Goal: Task Accomplishment & Management: Use online tool/utility

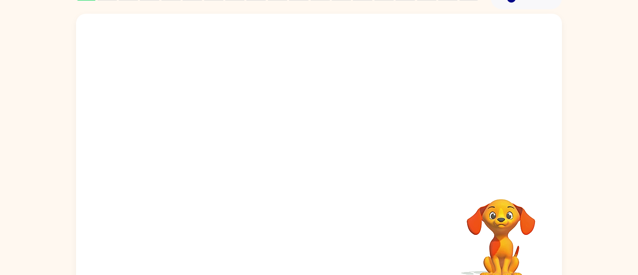
scroll to position [50, 0]
click at [320, 156] on video "Your browser must support playing .mp4 files to use Literably. Please try using…" at bounding box center [319, 97] width 486 height 165
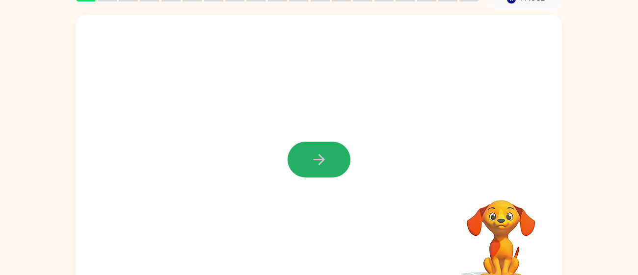
click at [320, 156] on icon "button" at bounding box center [318, 159] width 11 height 11
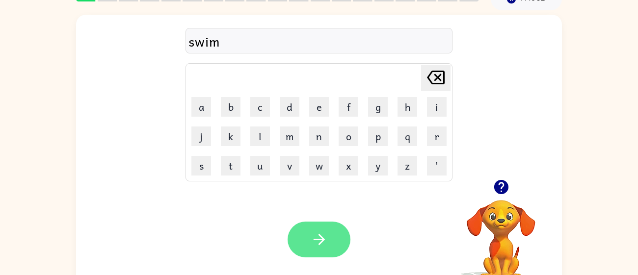
click at [320, 244] on icon "button" at bounding box center [319, 239] width 17 height 17
click at [308, 248] on button "button" at bounding box center [319, 240] width 63 height 36
click at [313, 240] on icon "button" at bounding box center [319, 239] width 17 height 17
click at [320, 253] on button "button" at bounding box center [319, 240] width 63 height 36
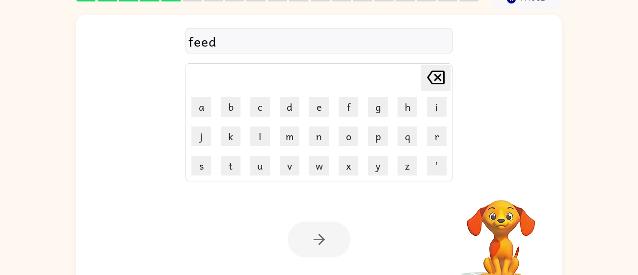
click at [325, 231] on icon "button" at bounding box center [319, 239] width 17 height 17
click at [325, 231] on div at bounding box center [319, 240] width 63 height 36
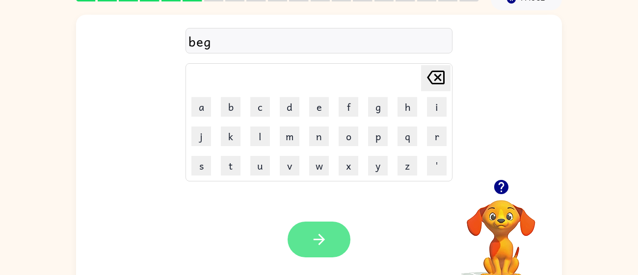
click at [315, 242] on icon "button" at bounding box center [319, 239] width 17 height 17
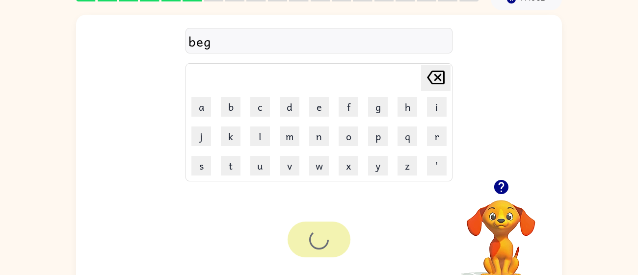
click at [315, 242] on div at bounding box center [319, 240] width 63 height 36
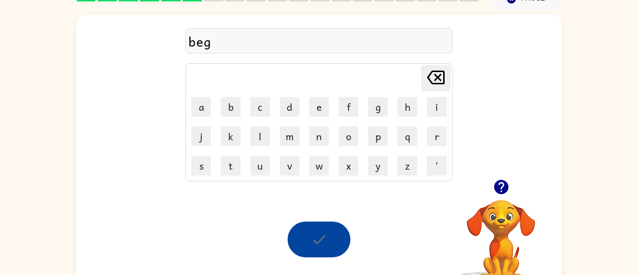
click at [315, 242] on div at bounding box center [319, 240] width 63 height 36
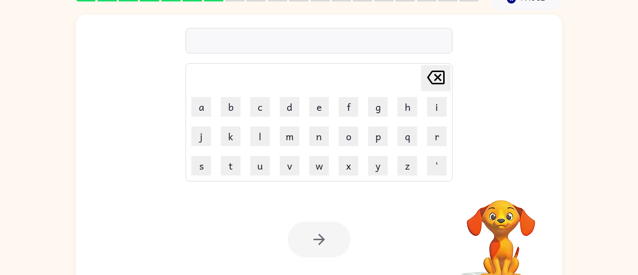
click at [315, 242] on div at bounding box center [319, 240] width 63 height 36
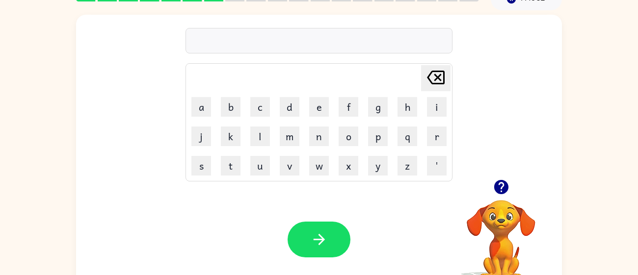
click at [497, 189] on icon "button" at bounding box center [501, 187] width 14 height 14
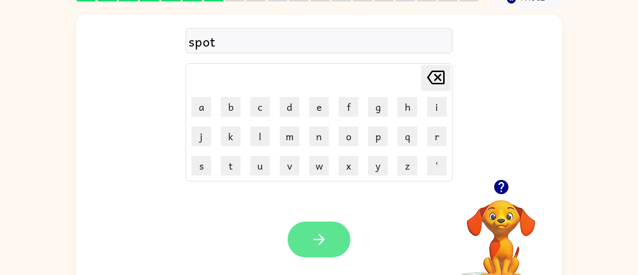
click at [328, 246] on button "button" at bounding box center [319, 240] width 63 height 36
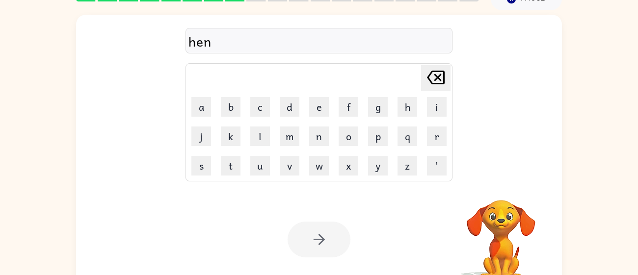
click at [325, 236] on div at bounding box center [319, 240] width 63 height 36
click at [325, 237] on div at bounding box center [319, 240] width 63 height 36
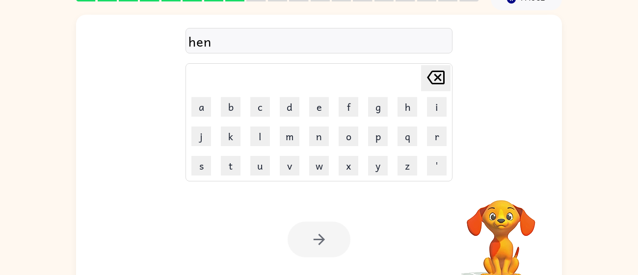
click at [325, 237] on icon "button" at bounding box center [319, 239] width 17 height 17
click at [325, 237] on div at bounding box center [319, 240] width 63 height 36
click at [312, 241] on icon "button" at bounding box center [319, 239] width 17 height 17
click at [324, 224] on button "button" at bounding box center [319, 240] width 63 height 36
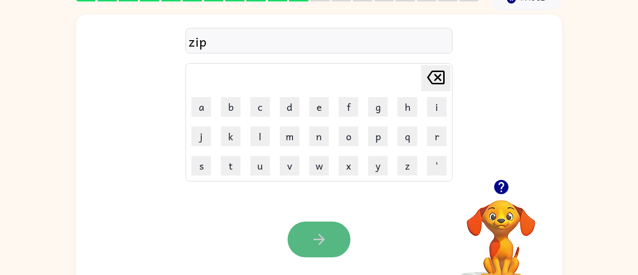
click at [315, 252] on button "button" at bounding box center [319, 240] width 63 height 36
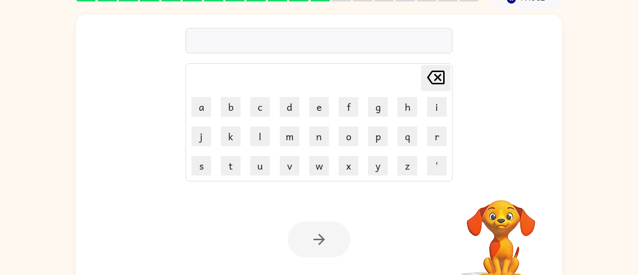
scroll to position [30, 0]
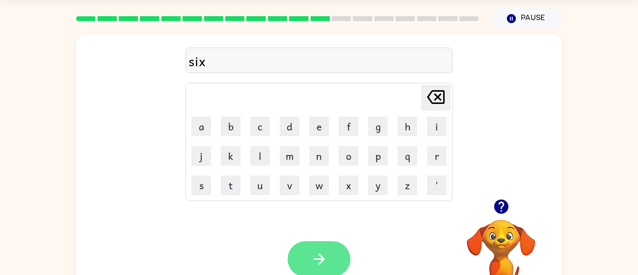
click at [296, 254] on button "button" at bounding box center [319, 259] width 63 height 36
click at [307, 241] on button "button" at bounding box center [319, 259] width 63 height 36
click at [328, 245] on button "button" at bounding box center [319, 259] width 63 height 36
click at [312, 244] on button "button" at bounding box center [319, 259] width 63 height 36
click at [309, 261] on button "button" at bounding box center [319, 259] width 63 height 36
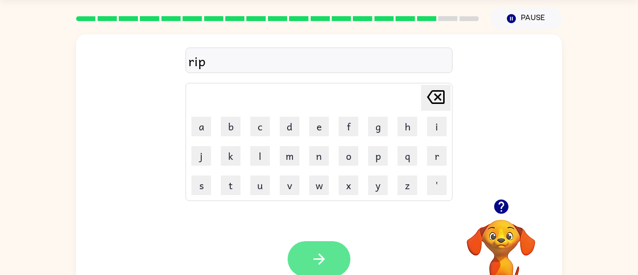
click at [313, 259] on icon "button" at bounding box center [319, 259] width 17 height 17
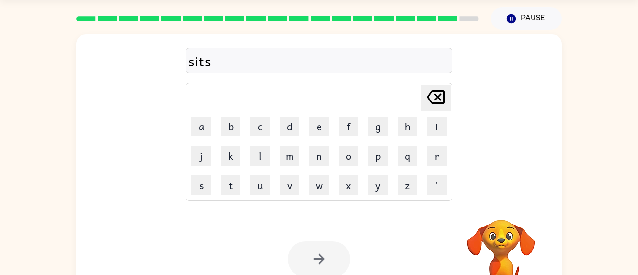
click at [306, 269] on button "button" at bounding box center [319, 259] width 63 height 36
click at [306, 269] on div at bounding box center [319, 259] width 63 height 36
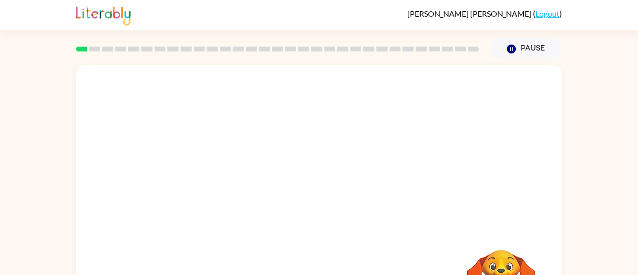
click at [599, 125] on div "Your browser must support playing .mp4 files to use Literably. Please try using…" at bounding box center [319, 202] width 638 height 285
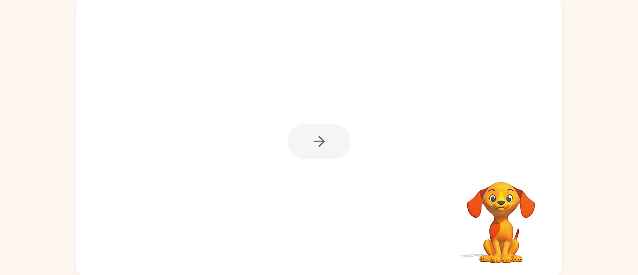
scroll to position [70, 0]
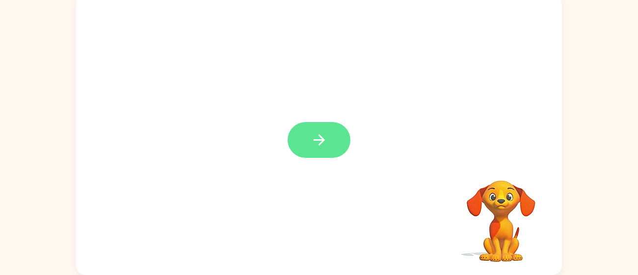
click at [322, 135] on icon "button" at bounding box center [319, 139] width 17 height 17
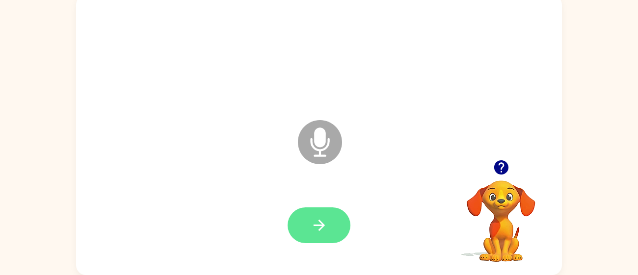
click at [322, 236] on button "button" at bounding box center [319, 226] width 63 height 36
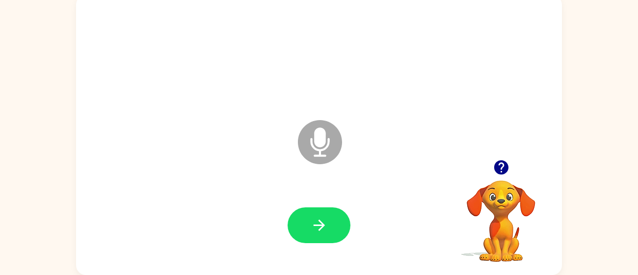
drag, startPoint x: 315, startPoint y: 143, endPoint x: 341, endPoint y: 162, distance: 33.0
click at [341, 162] on icon "Microphone The Microphone is here when it is your turn to talk" at bounding box center [368, 155] width 147 height 74
click at [367, 176] on icon "Microphone The Microphone is here when it is your turn to talk" at bounding box center [368, 155] width 147 height 74
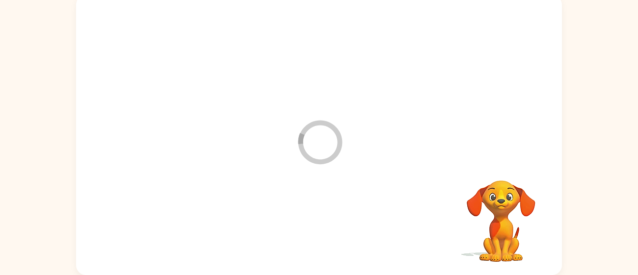
click at [358, 143] on div "Loader Your response is being sent to our graders" at bounding box center [319, 135] width 486 height 280
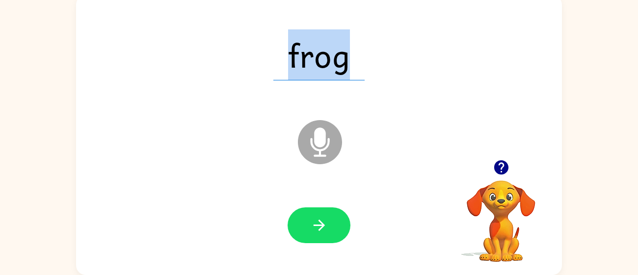
click at [323, 140] on icon "Microphone The Microphone is here when it is your turn to talk" at bounding box center [368, 155] width 147 height 74
click at [318, 145] on icon "Microphone The Microphone is here when it is your turn to talk" at bounding box center [368, 155] width 147 height 74
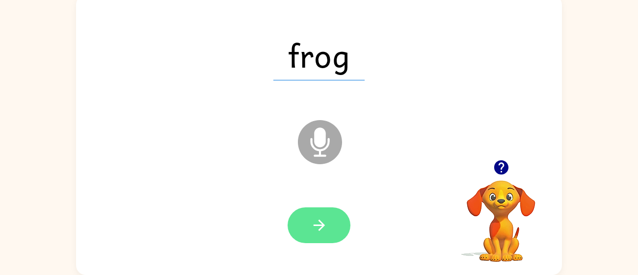
click at [317, 232] on icon "button" at bounding box center [319, 225] width 17 height 17
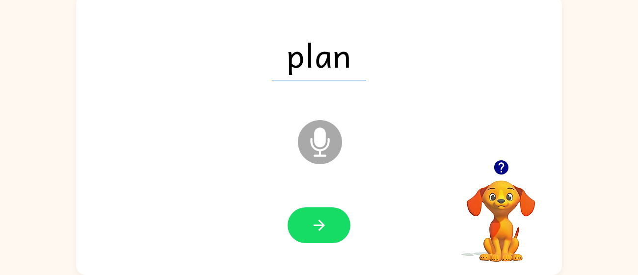
click at [317, 138] on icon "Microphone The Microphone is here when it is your turn to talk" at bounding box center [368, 155] width 147 height 74
click at [317, 138] on icon "Loader Your response is being sent to our graders" at bounding box center [319, 142] width 59 height 59
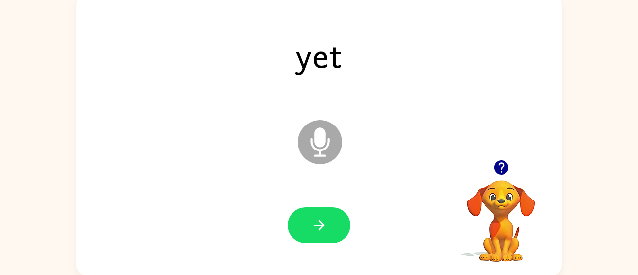
click at [317, 138] on icon "Microphone The Microphone is here when it is your turn to talk" at bounding box center [368, 155] width 147 height 74
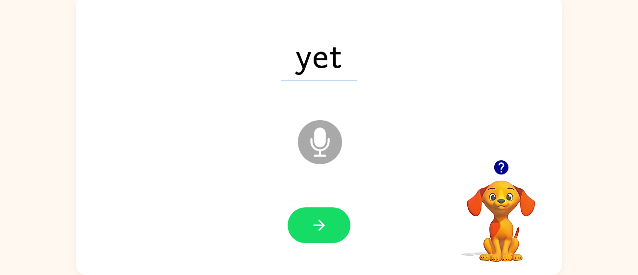
click at [317, 138] on icon "Microphone The Microphone is here when it is your turn to talk" at bounding box center [368, 155] width 147 height 74
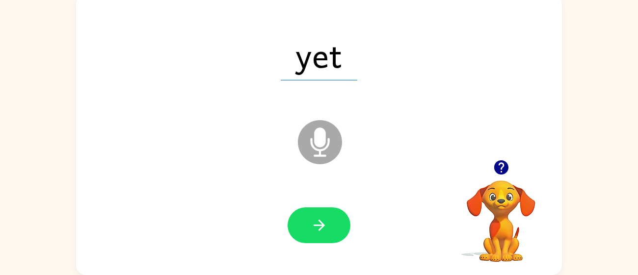
click at [317, 138] on icon "Microphone The Microphone is here when it is your turn to talk" at bounding box center [368, 155] width 147 height 74
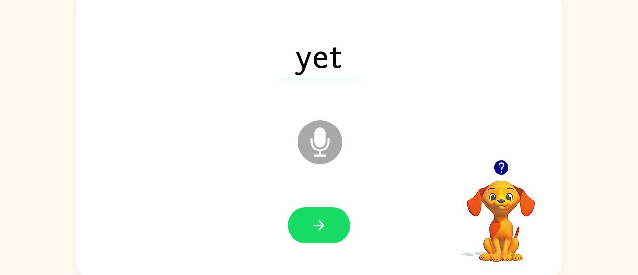
click at [317, 138] on icon "Microphone The Microphone is here when it is your turn to talk" at bounding box center [368, 155] width 147 height 74
click at [252, 176] on div "yet Microphone The Microphone is here when it is your turn to talk" at bounding box center [319, 135] width 486 height 280
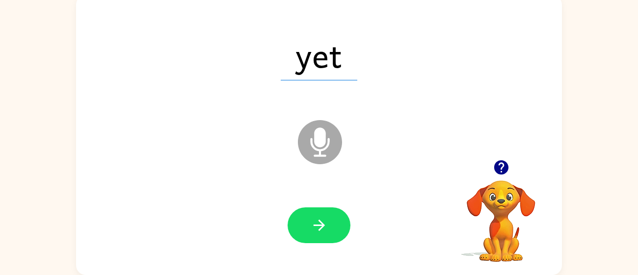
click at [322, 130] on icon "Microphone The Microphone is here when it is your turn to talk" at bounding box center [368, 155] width 147 height 74
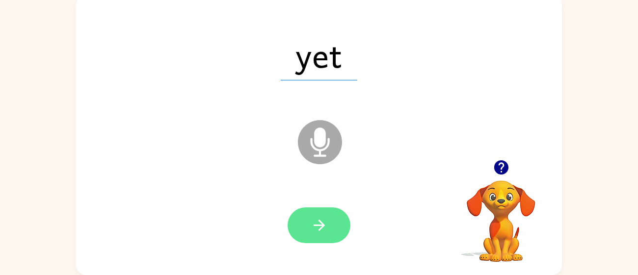
click at [312, 221] on icon "button" at bounding box center [319, 225] width 17 height 17
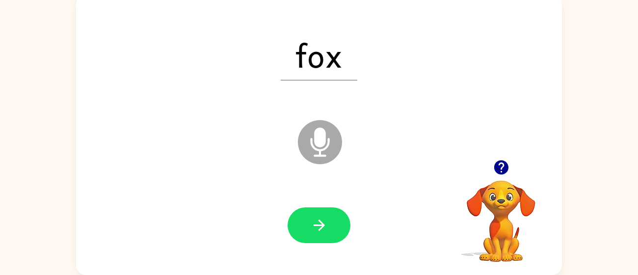
click at [322, 137] on icon "Microphone The Microphone is here when it is your turn to talk" at bounding box center [368, 155] width 147 height 74
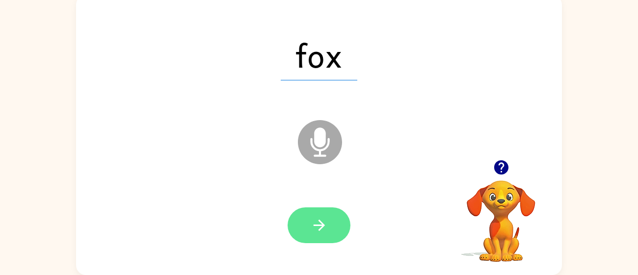
click at [336, 241] on button "button" at bounding box center [319, 226] width 63 height 36
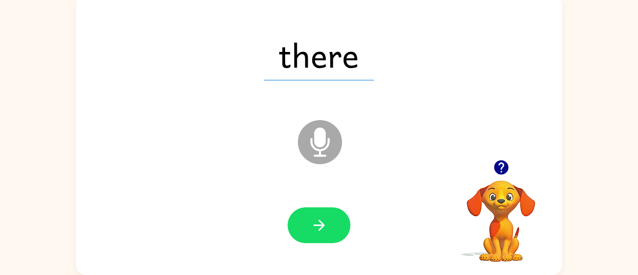
click at [315, 153] on icon "Microphone The Microphone is here when it is your turn to talk" at bounding box center [368, 155] width 147 height 74
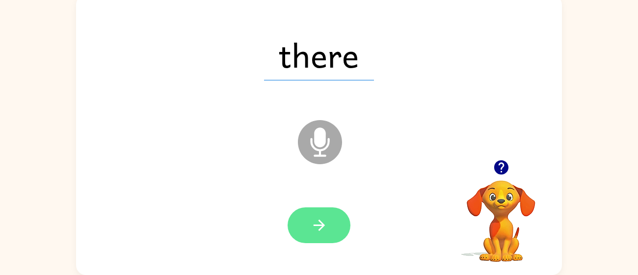
click at [332, 235] on button "button" at bounding box center [319, 226] width 63 height 36
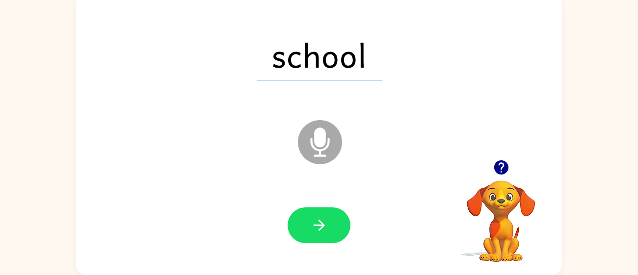
click at [320, 132] on icon "Microphone The Microphone is here when it is your turn to talk" at bounding box center [368, 155] width 147 height 74
click at [341, 210] on button "button" at bounding box center [319, 226] width 63 height 36
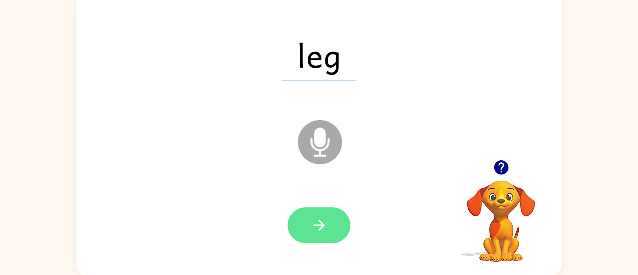
click at [316, 223] on icon "button" at bounding box center [319, 225] width 17 height 17
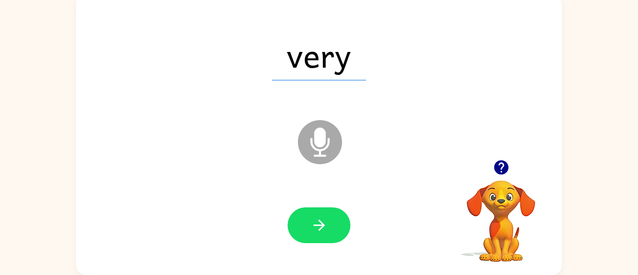
click at [316, 223] on icon "button" at bounding box center [319, 225] width 17 height 17
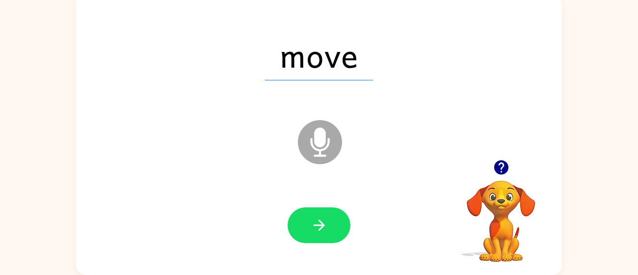
click at [316, 223] on icon "button" at bounding box center [319, 225] width 17 height 17
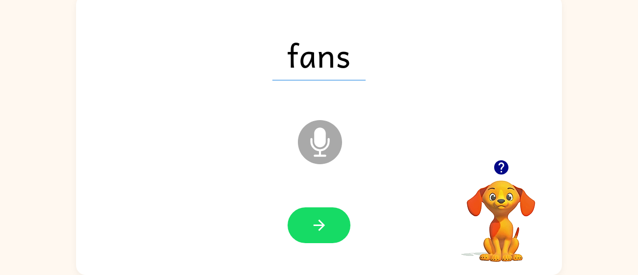
click at [316, 223] on icon "button" at bounding box center [319, 225] width 17 height 17
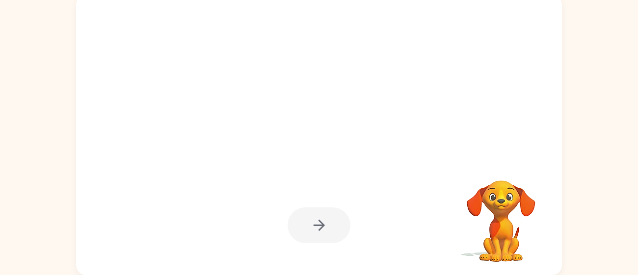
click at [316, 223] on div at bounding box center [319, 226] width 63 height 36
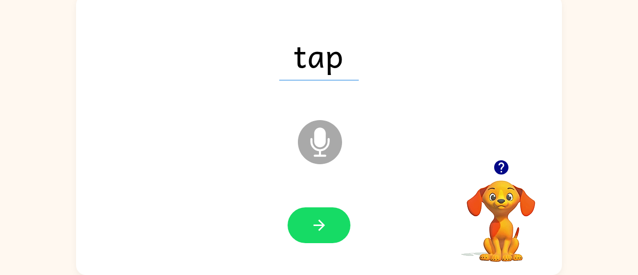
click at [316, 223] on icon "button" at bounding box center [319, 225] width 17 height 17
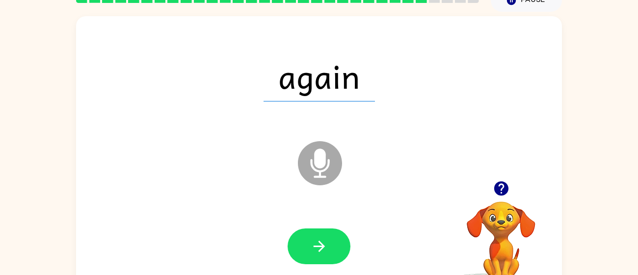
scroll to position [50, 0]
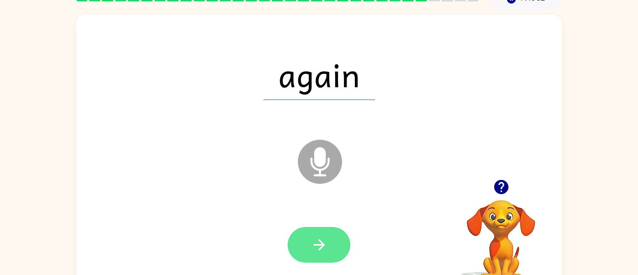
click at [309, 247] on button "button" at bounding box center [319, 245] width 63 height 36
click at [314, 252] on icon "button" at bounding box center [319, 244] width 17 height 17
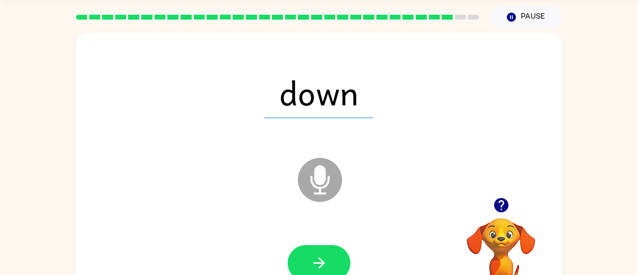
scroll to position [30, 0]
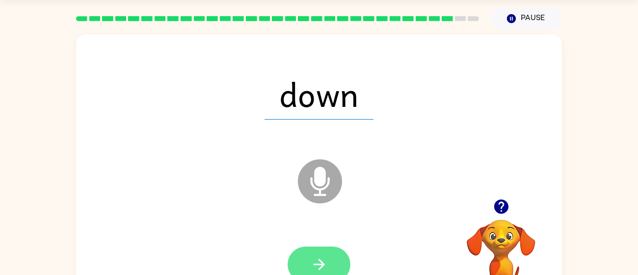
click at [344, 260] on button "button" at bounding box center [319, 265] width 63 height 36
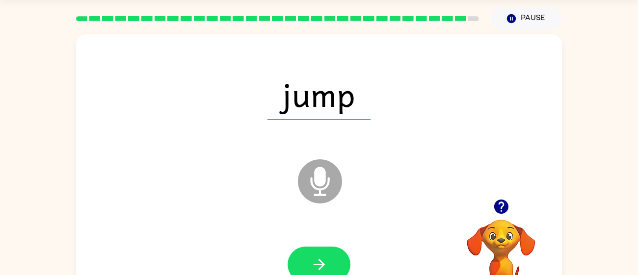
click at [315, 261] on icon "button" at bounding box center [319, 264] width 17 height 17
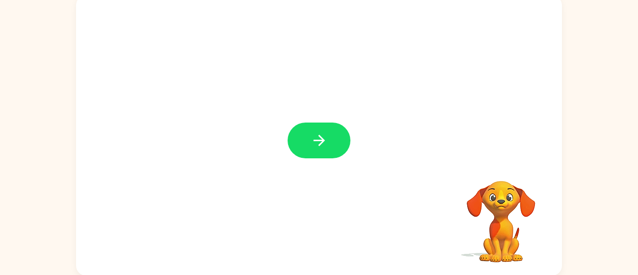
scroll to position [70, 0]
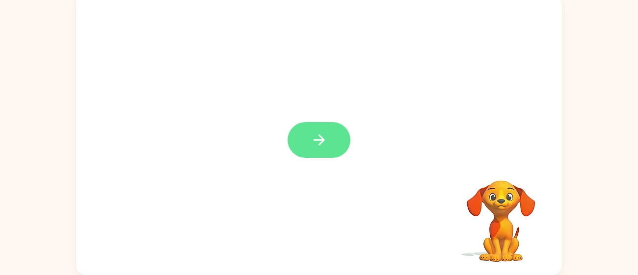
click at [312, 143] on icon "button" at bounding box center [319, 139] width 17 height 17
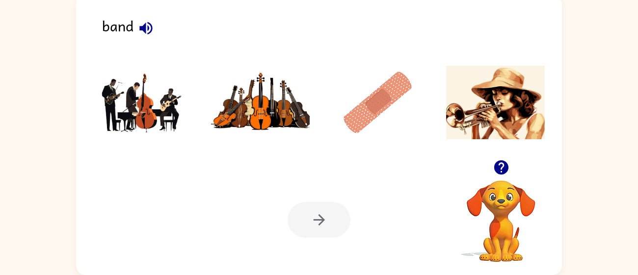
click at [132, 114] on img at bounding box center [142, 103] width 99 height 74
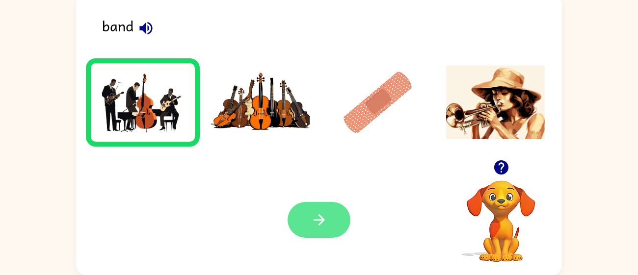
click at [301, 216] on button "button" at bounding box center [319, 220] width 63 height 36
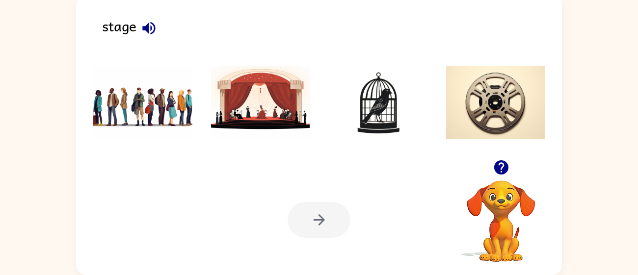
click at [225, 103] on img at bounding box center [260, 103] width 99 height 74
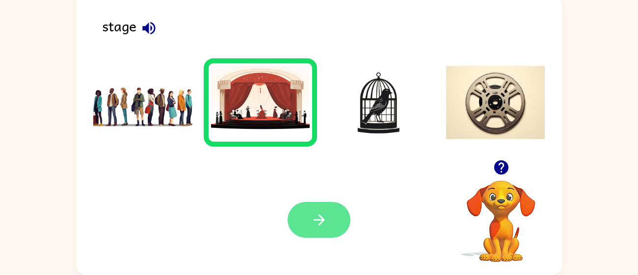
click at [323, 227] on icon "button" at bounding box center [319, 219] width 17 height 17
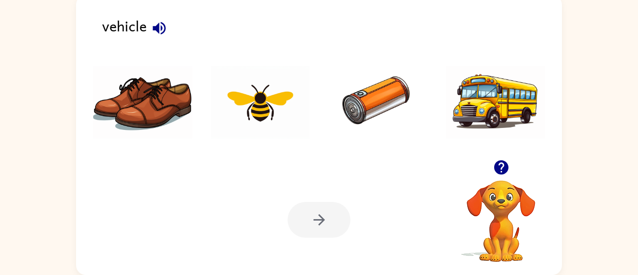
click at [499, 115] on img at bounding box center [495, 103] width 99 height 74
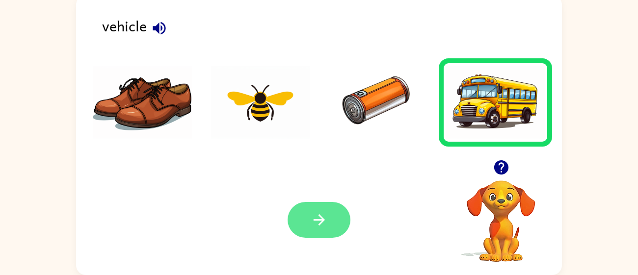
click at [334, 209] on button "button" at bounding box center [319, 220] width 63 height 36
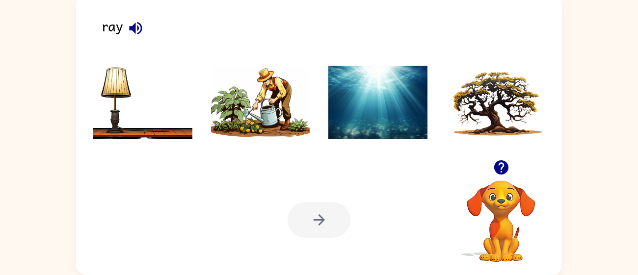
click at [141, 114] on img at bounding box center [142, 103] width 99 height 74
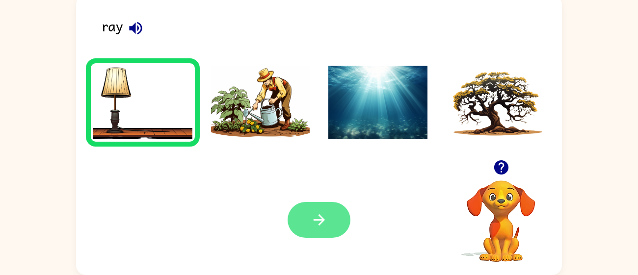
click at [304, 224] on button "button" at bounding box center [319, 220] width 63 height 36
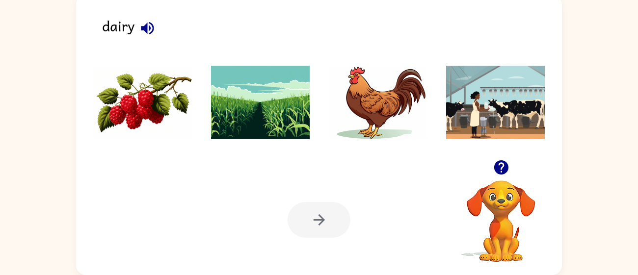
click at [461, 114] on img at bounding box center [495, 103] width 99 height 74
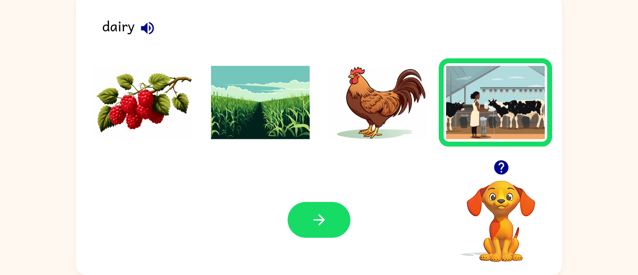
click at [316, 200] on div "Your browser must support playing .mp4 files to use Literably. Please try using…" at bounding box center [319, 220] width 486 height 110
click at [319, 204] on button "button" at bounding box center [319, 220] width 63 height 36
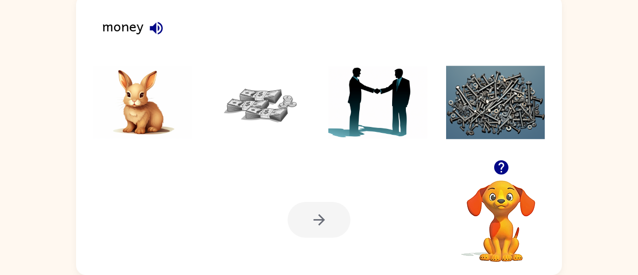
click at [242, 98] on img at bounding box center [260, 103] width 99 height 74
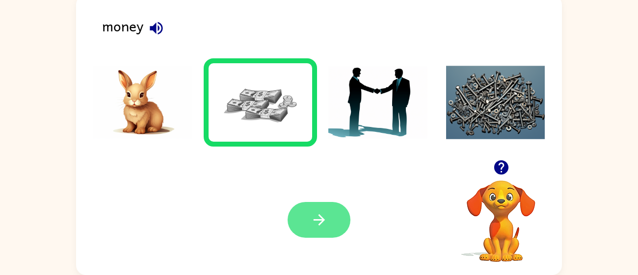
click at [347, 224] on button "button" at bounding box center [319, 220] width 63 height 36
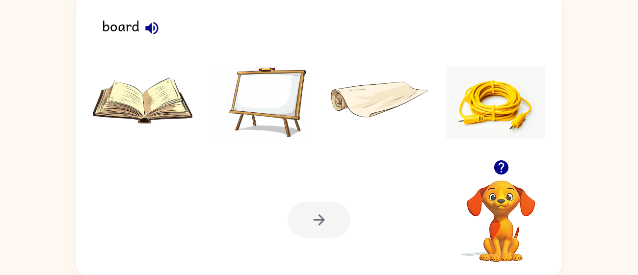
click at [326, 80] on li at bounding box center [378, 102] width 114 height 88
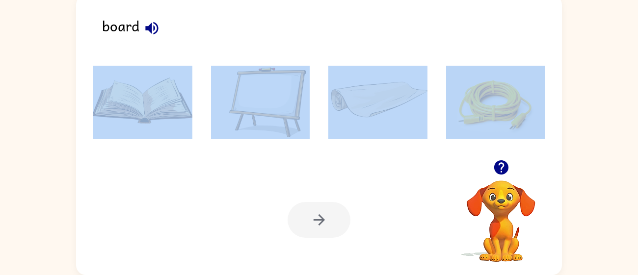
click at [326, 80] on li at bounding box center [378, 102] width 114 height 88
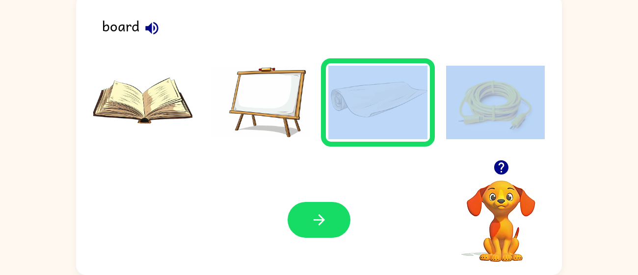
click at [470, 83] on img at bounding box center [495, 103] width 99 height 74
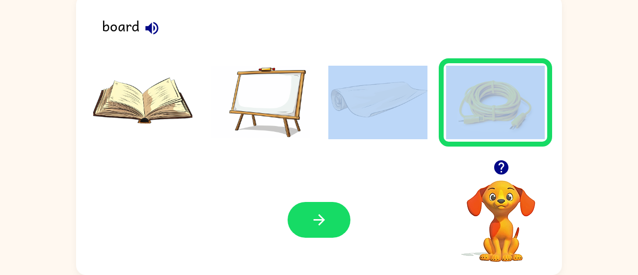
click at [271, 93] on img at bounding box center [260, 103] width 99 height 74
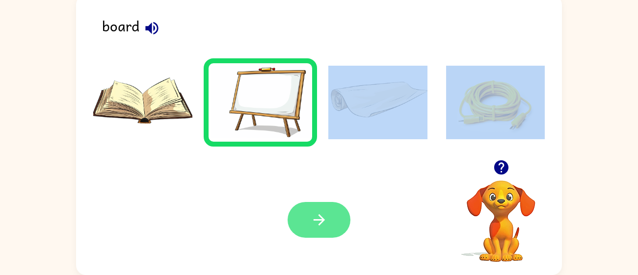
click at [315, 203] on button "button" at bounding box center [319, 220] width 63 height 36
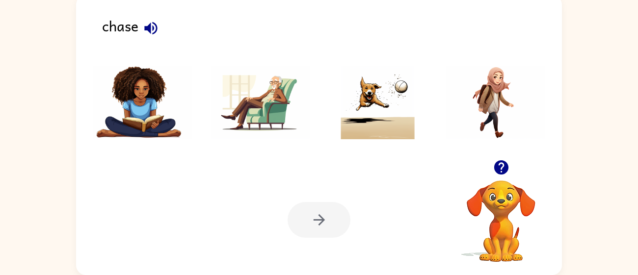
click at [510, 91] on img at bounding box center [495, 103] width 99 height 74
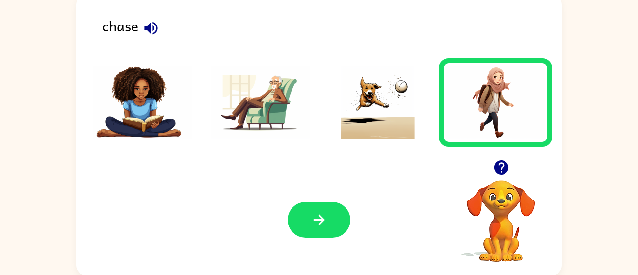
click at [382, 114] on img at bounding box center [377, 103] width 99 height 74
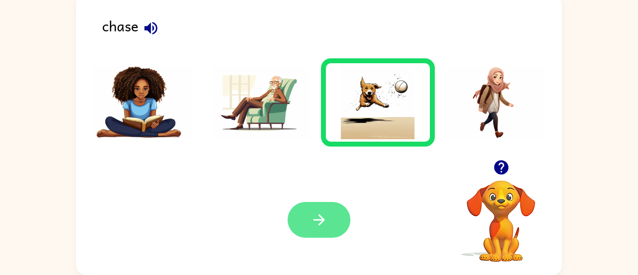
click at [333, 207] on button "button" at bounding box center [319, 220] width 63 height 36
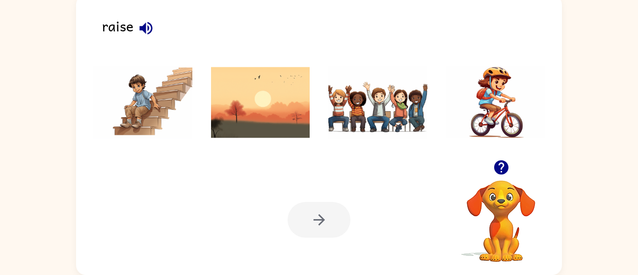
click at [267, 80] on img at bounding box center [260, 103] width 99 height 74
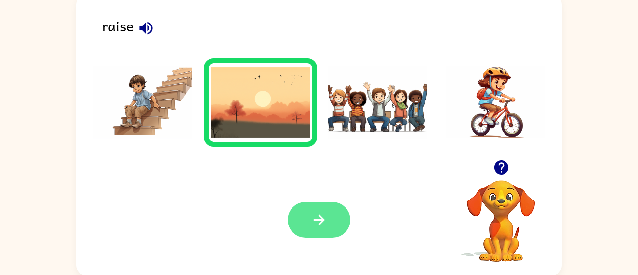
click at [326, 224] on icon "button" at bounding box center [319, 219] width 17 height 17
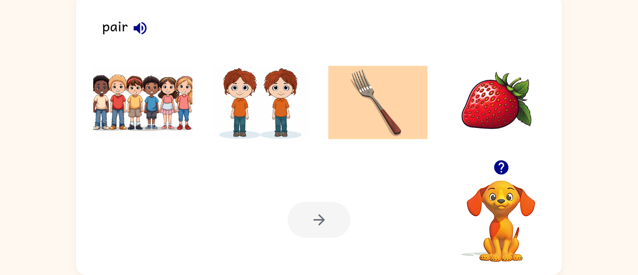
click at [251, 111] on img at bounding box center [260, 103] width 99 height 74
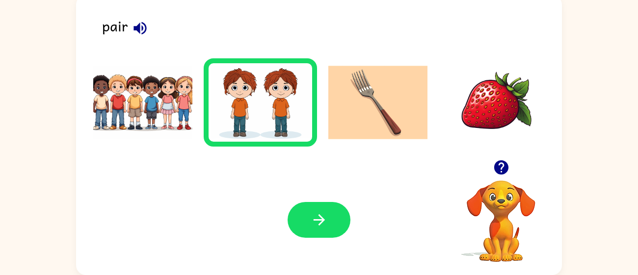
click at [334, 245] on div "Your browser must support playing .mp4 files to use Literably. Please try using…" at bounding box center [319, 220] width 486 height 110
click at [324, 227] on icon "button" at bounding box center [319, 219] width 17 height 17
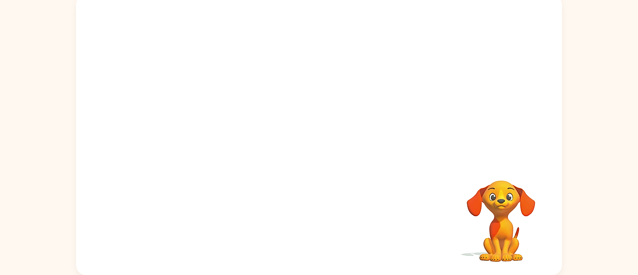
click at [347, 61] on video "Your browser must support playing .mp4 files to use Literably. Please try using…" at bounding box center [319, 77] width 486 height 165
click at [204, 64] on video "Your browser must support playing .mp4 files to use Literably. Please try using…" at bounding box center [319, 77] width 486 height 165
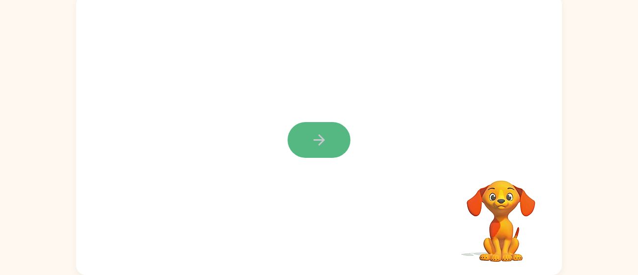
click at [334, 126] on button "button" at bounding box center [319, 140] width 63 height 36
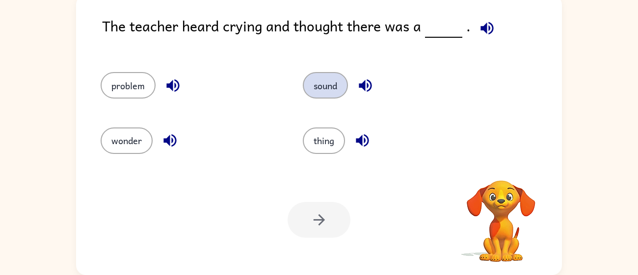
click at [307, 89] on button "sound" at bounding box center [325, 85] width 45 height 26
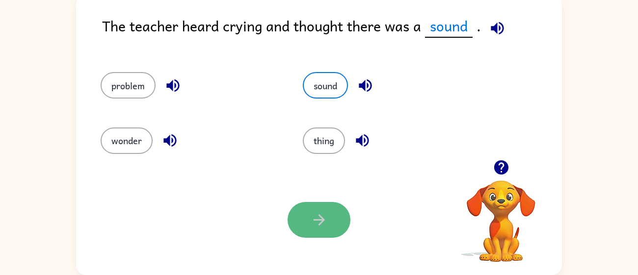
click at [318, 220] on icon "button" at bounding box center [318, 219] width 11 height 11
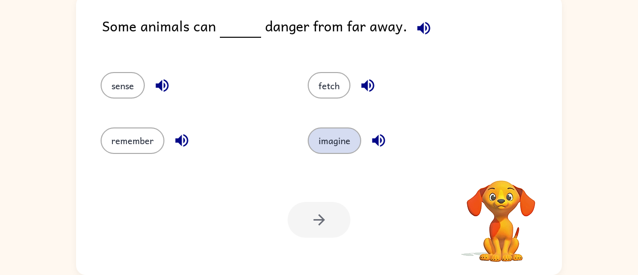
click at [314, 140] on button "imagine" at bounding box center [334, 141] width 53 height 26
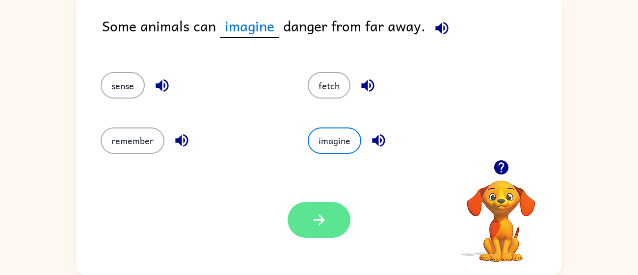
click at [334, 215] on button "button" at bounding box center [319, 220] width 63 height 36
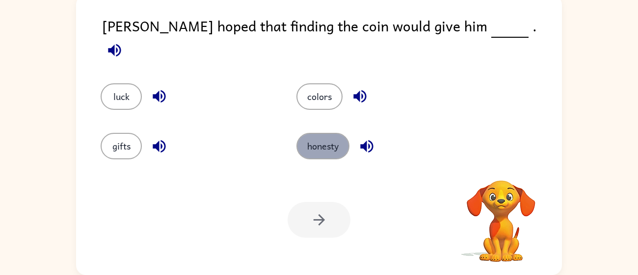
click at [348, 137] on button "honesty" at bounding box center [322, 146] width 53 height 26
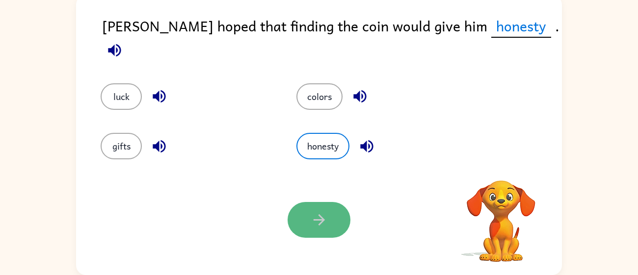
click at [334, 220] on button "button" at bounding box center [319, 220] width 63 height 36
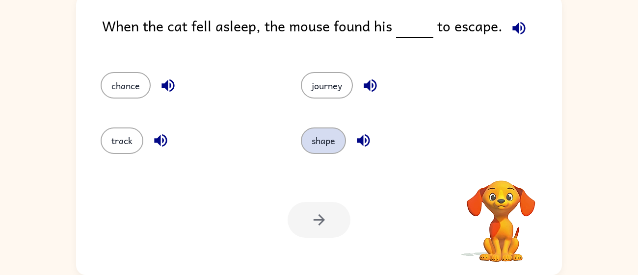
click at [321, 147] on button "shape" at bounding box center [323, 141] width 45 height 26
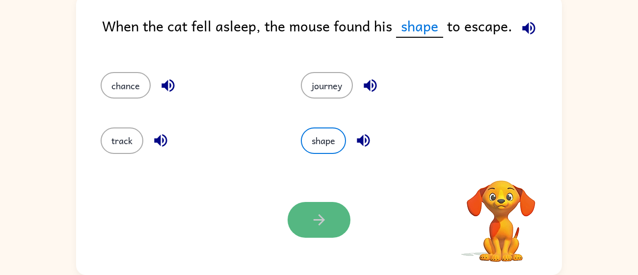
click at [325, 204] on button "button" at bounding box center [319, 220] width 63 height 36
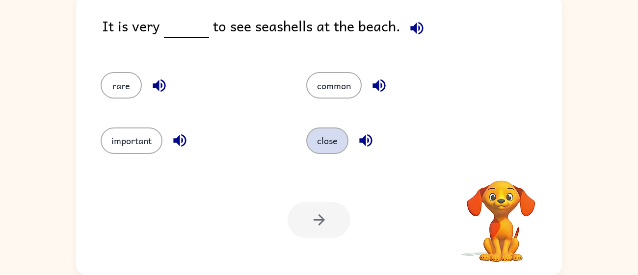
click at [330, 133] on button "close" at bounding box center [327, 141] width 42 height 26
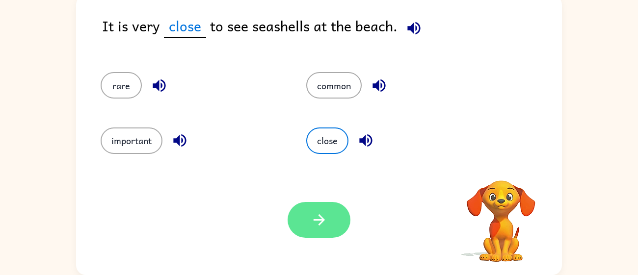
click at [342, 208] on button "button" at bounding box center [319, 220] width 63 height 36
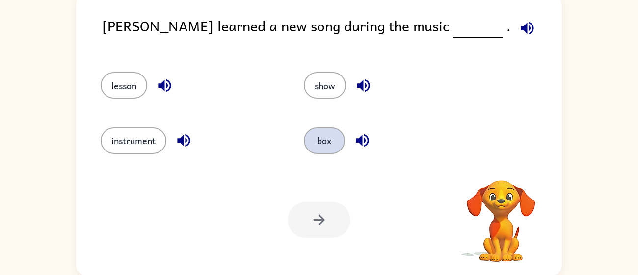
click at [338, 144] on button "box" at bounding box center [324, 141] width 41 height 26
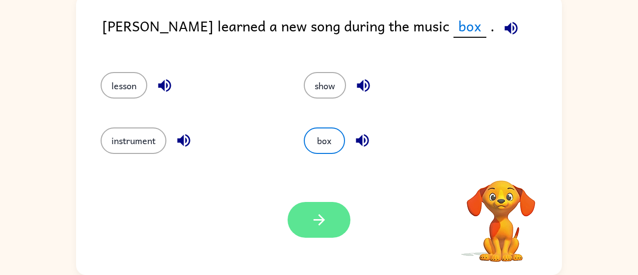
click at [320, 224] on icon "button" at bounding box center [318, 219] width 11 height 11
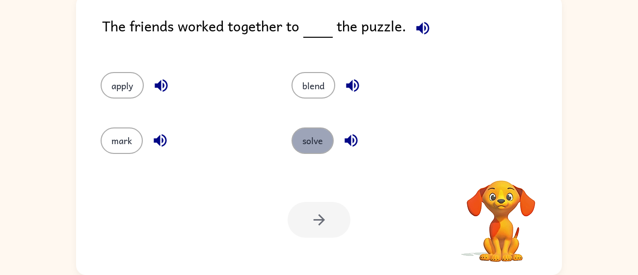
click at [320, 151] on button "solve" at bounding box center [312, 141] width 42 height 26
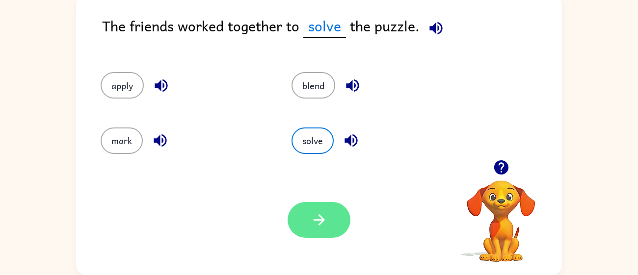
click at [296, 228] on button "button" at bounding box center [319, 220] width 63 height 36
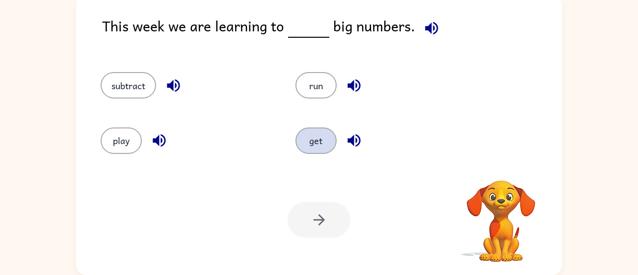
click at [315, 148] on button "get" at bounding box center [315, 141] width 41 height 26
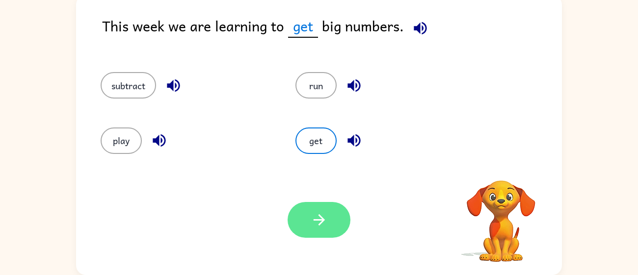
click at [317, 232] on button "button" at bounding box center [319, 220] width 63 height 36
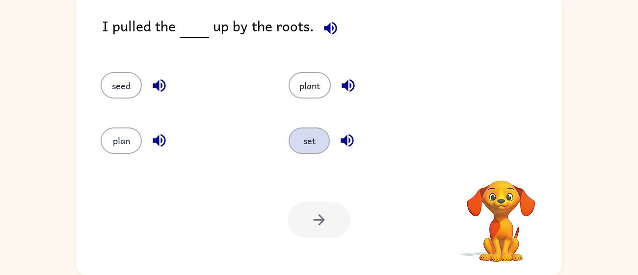
click at [316, 142] on button "set" at bounding box center [308, 141] width 41 height 26
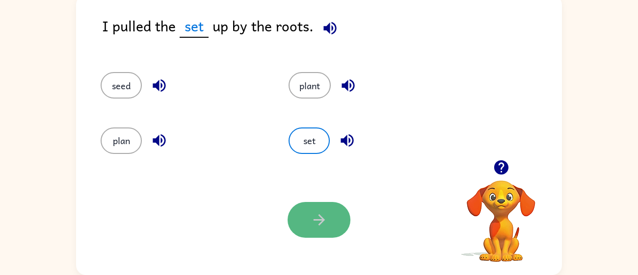
click at [337, 206] on button "button" at bounding box center [319, 220] width 63 height 36
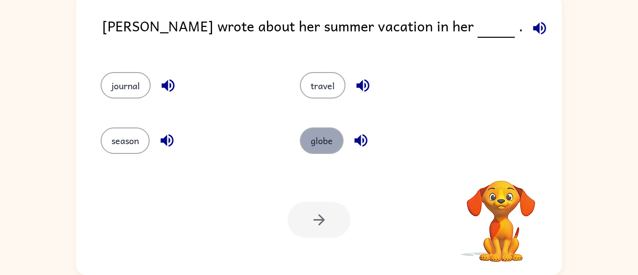
click at [309, 138] on button "globe" at bounding box center [322, 141] width 44 height 26
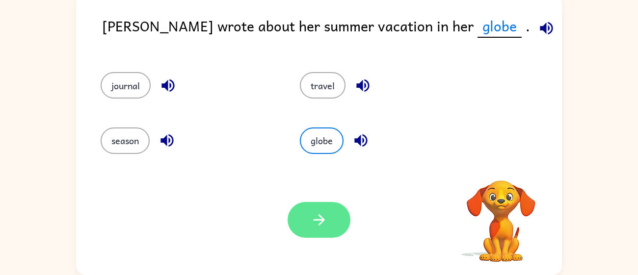
click at [331, 207] on button "button" at bounding box center [319, 220] width 63 height 36
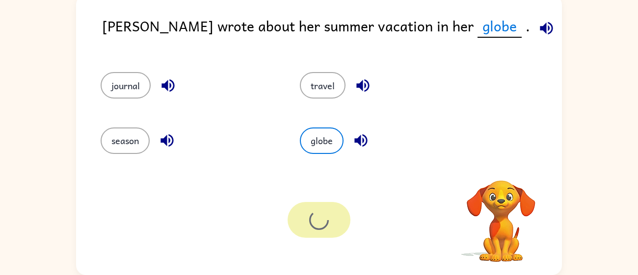
click at [331, 207] on div at bounding box center [319, 220] width 63 height 36
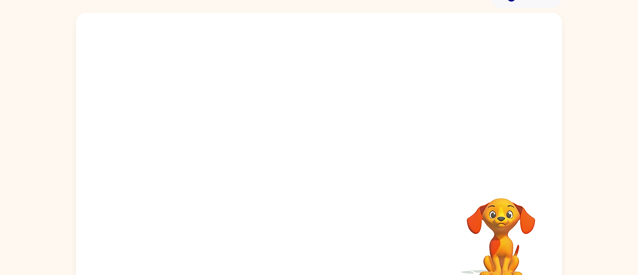
scroll to position [50, 0]
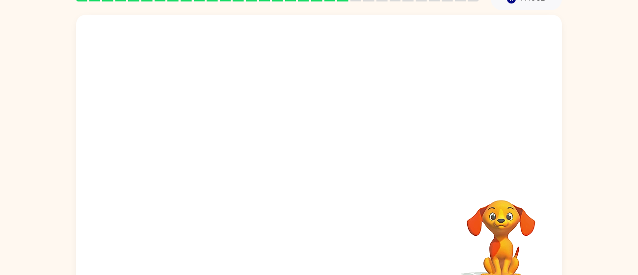
click at [487, 161] on video "Your browser must support playing .mp4 files to use Literably. Please try using…" at bounding box center [319, 97] width 486 height 165
click at [236, 153] on video "Your browser must support playing .mp4 files to use Literably. Please try using…" at bounding box center [319, 97] width 486 height 165
click at [232, 149] on video "Your browser must support playing .mp4 files to use Literably. Please try using…" at bounding box center [319, 97] width 486 height 165
click at [234, 148] on video "Your browser must support playing .mp4 files to use Literably. Please try using…" at bounding box center [319, 97] width 486 height 165
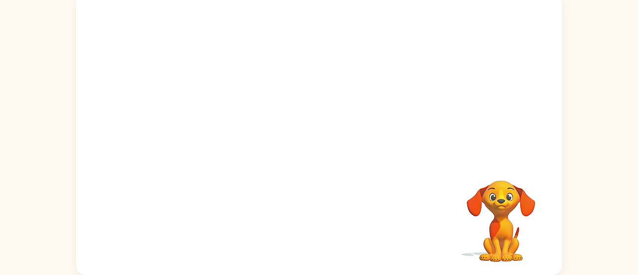
scroll to position [50, 0]
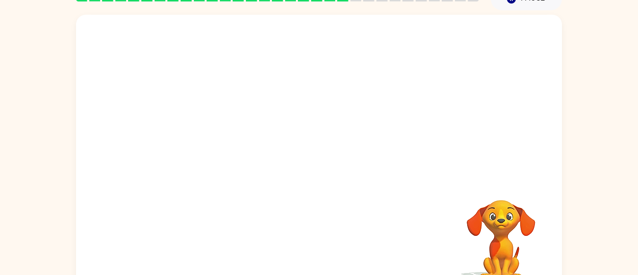
click at [458, 138] on video "Your browser must support playing .mp4 files to use Literably. Please try using…" at bounding box center [319, 97] width 486 height 165
click at [370, 150] on video "Your browser must support playing .mp4 files to use Literably. Please try using…" at bounding box center [319, 97] width 486 height 165
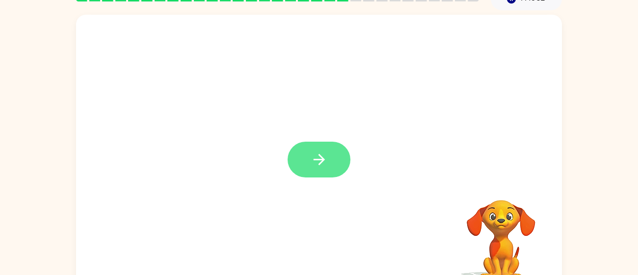
click at [328, 152] on button "button" at bounding box center [319, 160] width 63 height 36
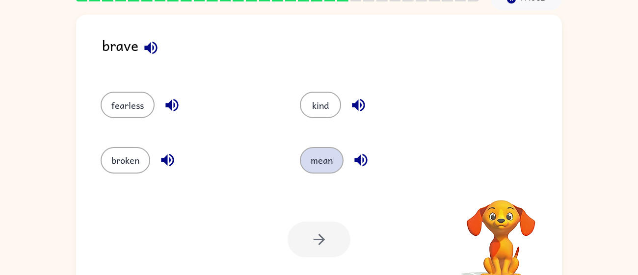
click at [322, 148] on button "mean" at bounding box center [322, 160] width 44 height 26
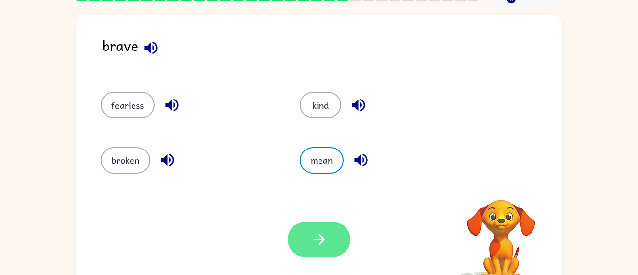
click at [317, 228] on button "button" at bounding box center [319, 240] width 63 height 36
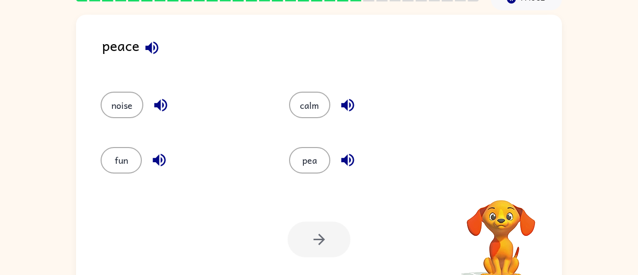
click at [327, 152] on div "pea" at bounding box center [372, 160] width 166 height 26
click at [323, 166] on button "pea" at bounding box center [309, 160] width 41 height 26
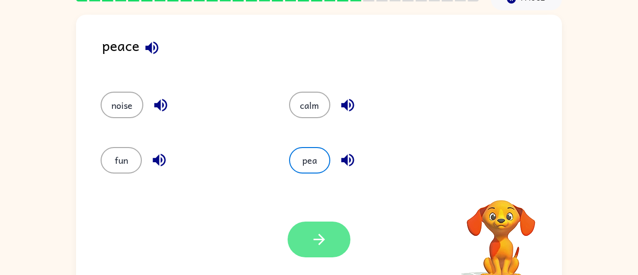
click at [309, 229] on button "button" at bounding box center [319, 240] width 63 height 36
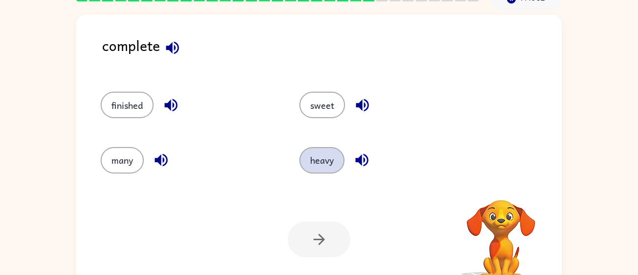
click at [321, 167] on button "heavy" at bounding box center [321, 160] width 45 height 26
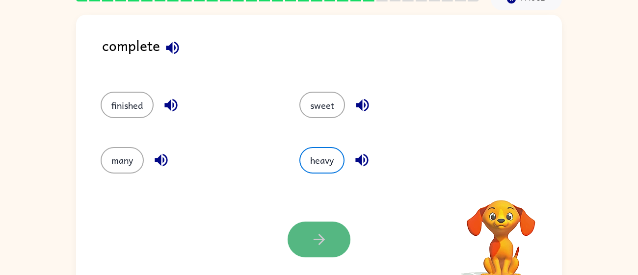
click at [299, 257] on button "button" at bounding box center [319, 240] width 63 height 36
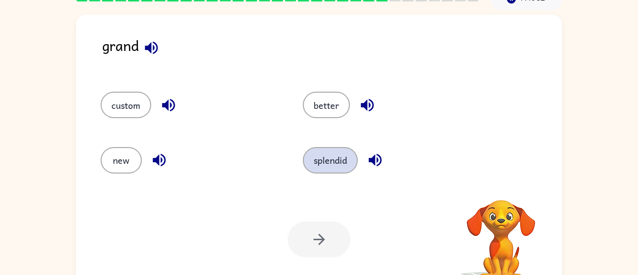
click at [324, 160] on button "splendid" at bounding box center [330, 160] width 55 height 26
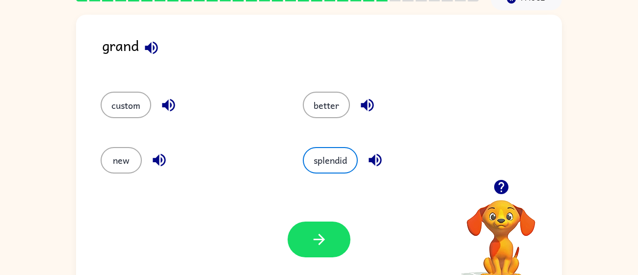
click at [307, 258] on div "Your browser must support playing .mp4 files to use Literably. Please try using…" at bounding box center [319, 239] width 486 height 110
click at [314, 244] on icon "button" at bounding box center [319, 239] width 17 height 17
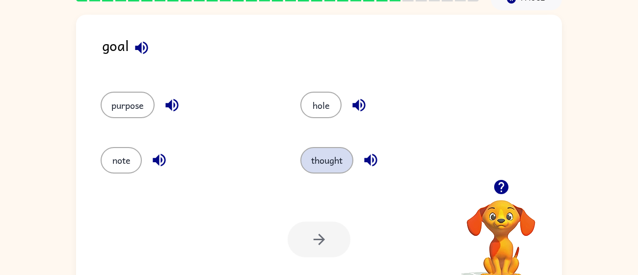
click at [340, 161] on button "thought" at bounding box center [326, 160] width 53 height 26
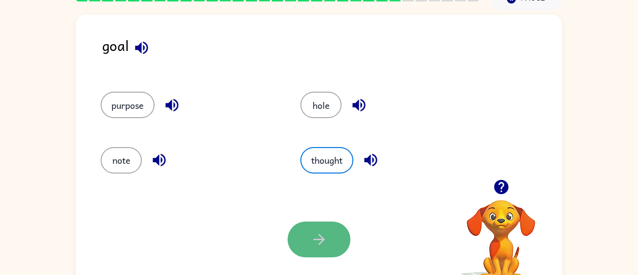
click at [325, 228] on button "button" at bounding box center [319, 240] width 63 height 36
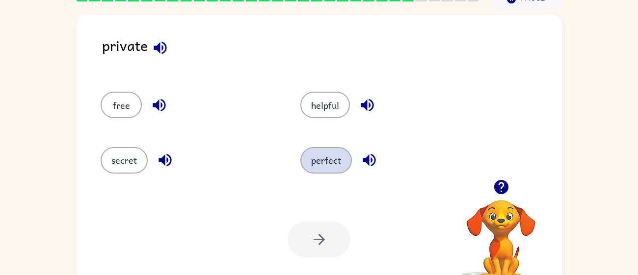
click at [337, 164] on button "perfect" at bounding box center [326, 160] width 52 height 26
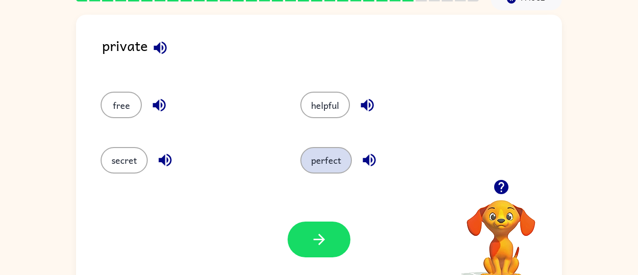
drag, startPoint x: 327, startPoint y: 241, endPoint x: 304, endPoint y: 154, distance: 90.2
click at [304, 154] on div "private free helpful secret perfect Your browser must support playing .mp4 file…" at bounding box center [319, 155] width 486 height 280
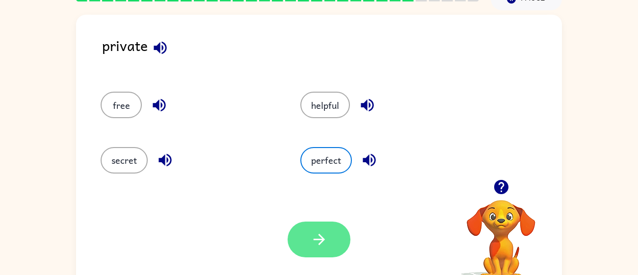
click at [330, 255] on button "button" at bounding box center [319, 240] width 63 height 36
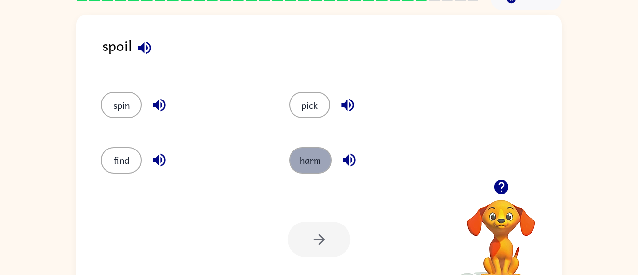
click at [307, 163] on button "harm" at bounding box center [310, 160] width 43 height 26
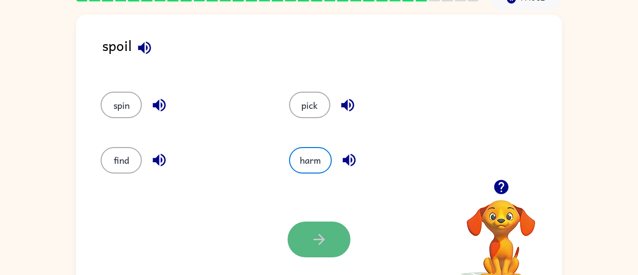
click at [319, 226] on button "button" at bounding box center [319, 240] width 63 height 36
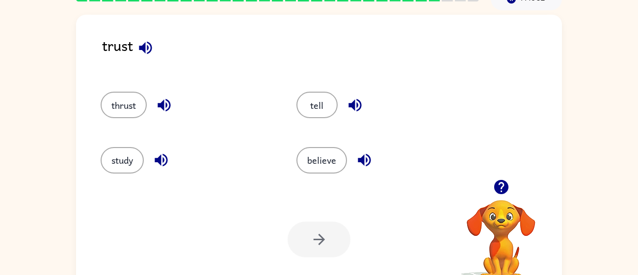
click at [319, 226] on div at bounding box center [319, 240] width 63 height 36
click at [343, 152] on button "believe" at bounding box center [321, 160] width 51 height 26
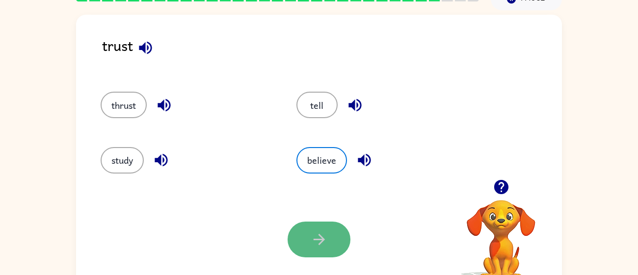
click at [330, 227] on button "button" at bounding box center [319, 240] width 63 height 36
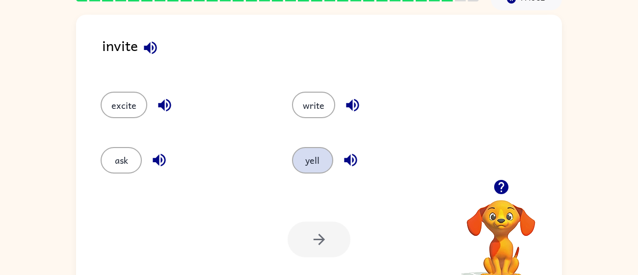
click at [301, 155] on button "yell" at bounding box center [312, 160] width 41 height 26
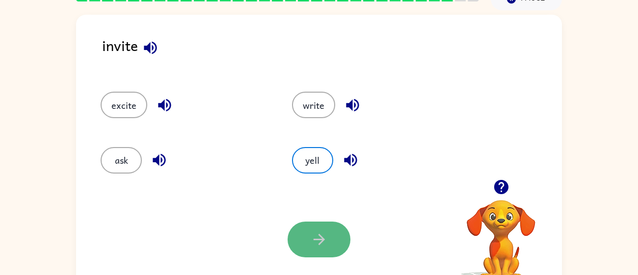
click at [337, 241] on button "button" at bounding box center [319, 240] width 63 height 36
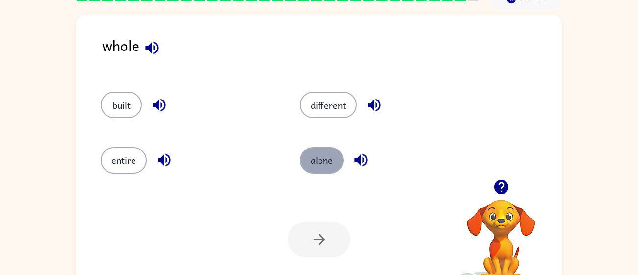
click at [335, 166] on button "alone" at bounding box center [322, 160] width 44 height 26
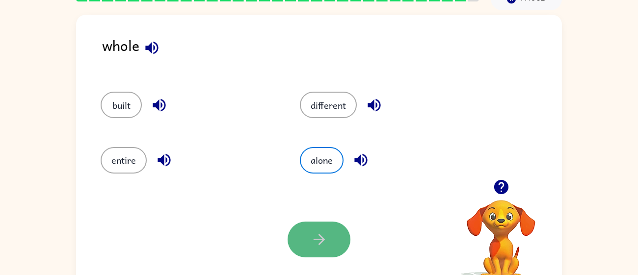
click at [304, 240] on button "button" at bounding box center [319, 240] width 63 height 36
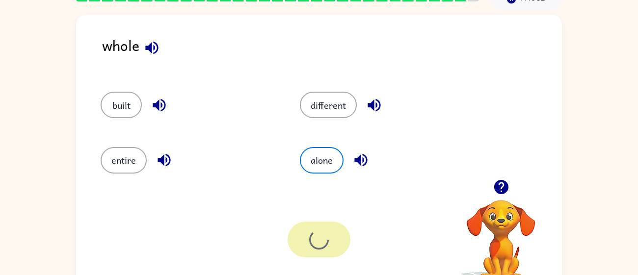
scroll to position [41, 0]
